Goal: Task Accomplishment & Management: Use online tool/utility

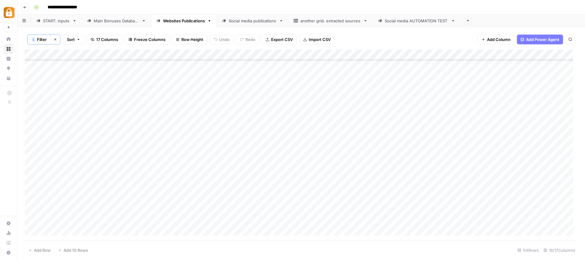
scroll to position [385, 0]
click at [71, 24] on link "START: inputs" at bounding box center [56, 21] width 51 height 12
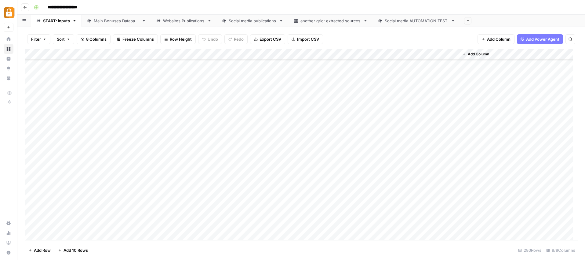
scroll to position [2730, 0]
click at [364, 56] on div "Add Column" at bounding box center [301, 144] width 553 height 191
click at [513, 118] on div "Add Column" at bounding box center [518, 144] width 119 height 191
click at [336, 55] on div "Add Column" at bounding box center [301, 144] width 553 height 191
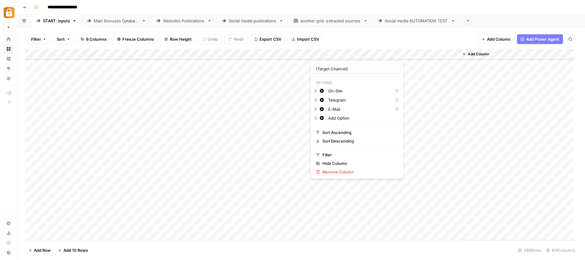
click at [336, 55] on div at bounding box center [332, 55] width 42 height 12
click at [371, 55] on div "Add Column" at bounding box center [301, 144] width 553 height 191
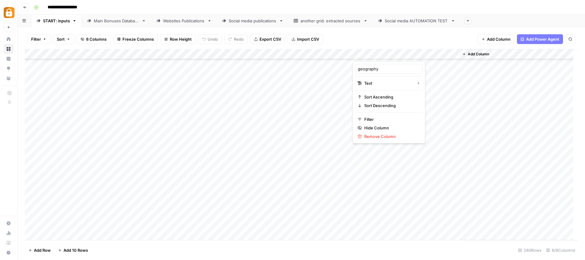
click at [537, 102] on div "Add Column" at bounding box center [518, 144] width 119 height 191
click at [115, 26] on link "Main Bonuses Database" at bounding box center [116, 21] width 69 height 12
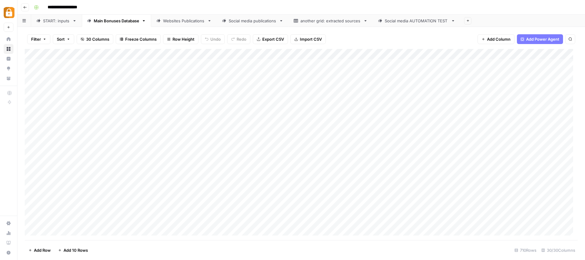
click at [268, 52] on div "Add Column" at bounding box center [301, 144] width 553 height 191
click at [268, 52] on div at bounding box center [260, 55] width 58 height 12
click at [216, 199] on div "Add Column" at bounding box center [301, 144] width 553 height 191
click at [59, 24] on link "START: inputs" at bounding box center [56, 21] width 51 height 12
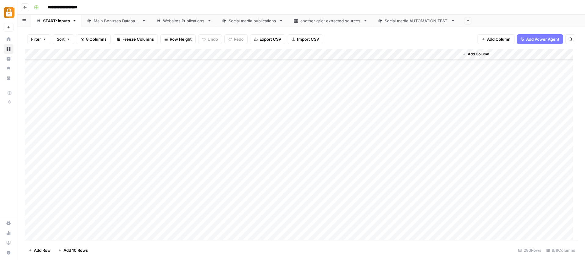
scroll to position [2595, 0]
click at [178, 23] on div "Websites Publications" at bounding box center [184, 21] width 42 height 6
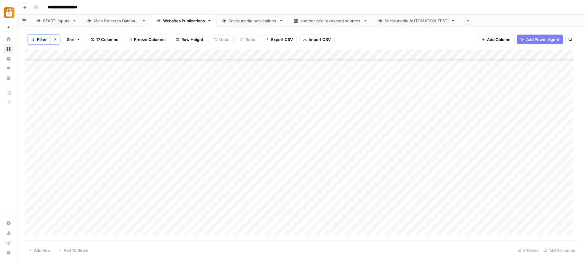
scroll to position [384, 0]
click at [372, 77] on div "Add Column" at bounding box center [301, 144] width 553 height 190
click at [417, 77] on div "Add Column" at bounding box center [301, 144] width 553 height 190
